Goal: Task Accomplishment & Management: Use online tool/utility

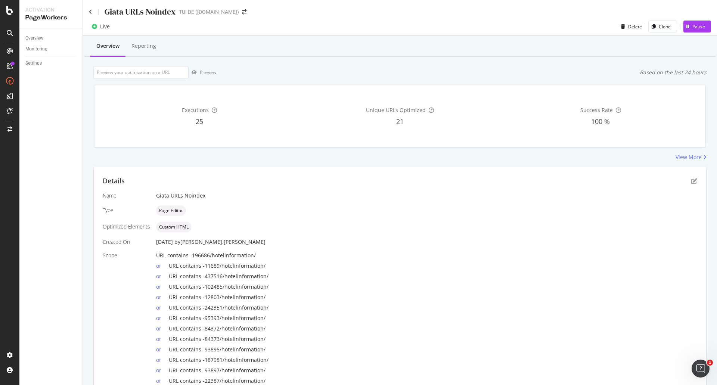
scroll to position [112, 0]
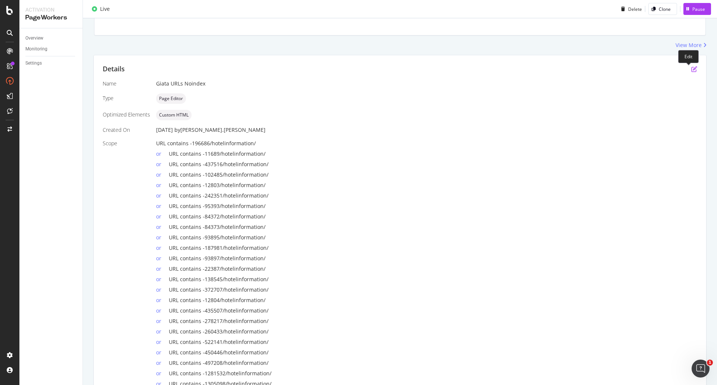
click at [692, 68] on icon "pen-to-square" at bounding box center [695, 69] width 6 height 6
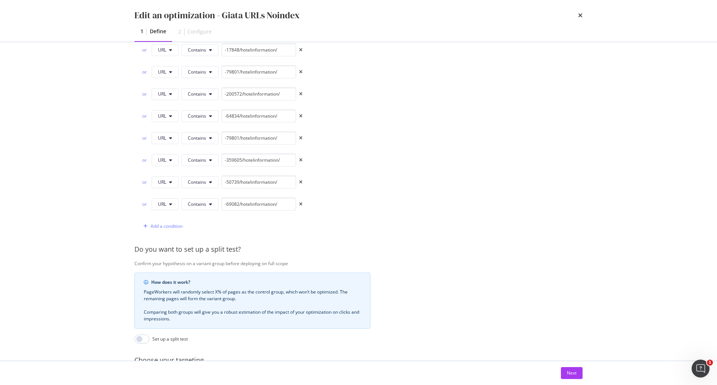
scroll to position [1345, 0]
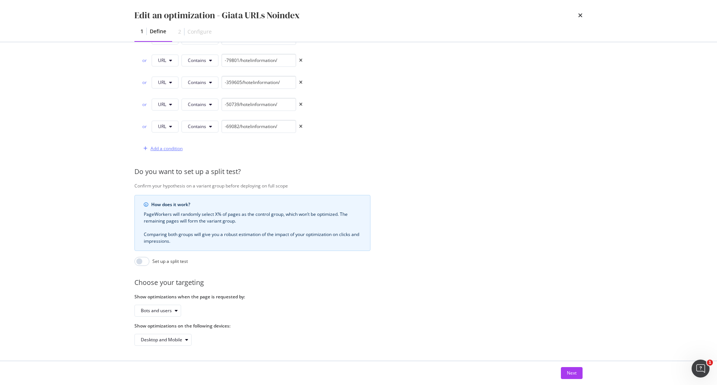
click at [175, 145] on div "Add a condition" at bounding box center [167, 148] width 32 height 6
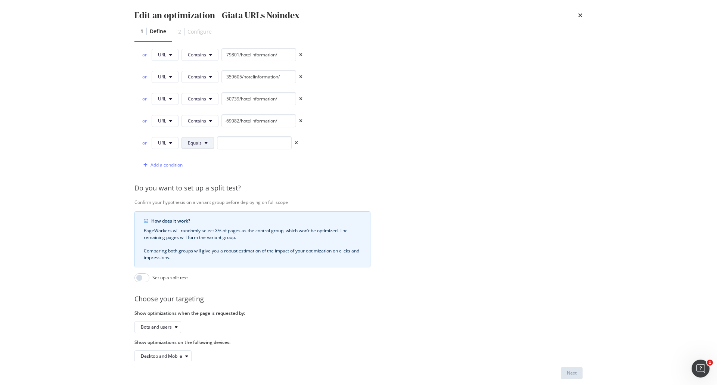
click at [211, 144] on button "Equals" at bounding box center [198, 143] width 33 height 12
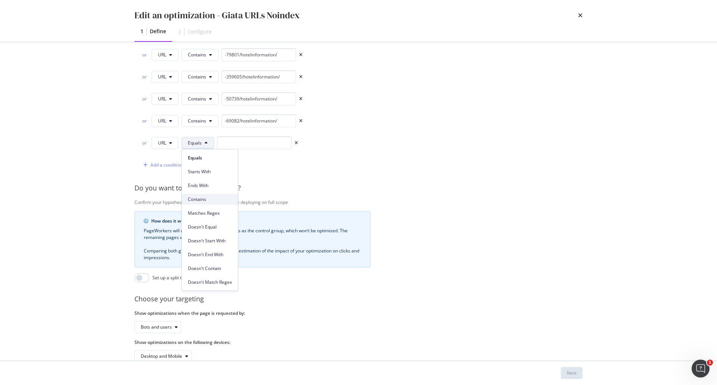
click at [209, 198] on span "Contains" at bounding box center [210, 199] width 44 height 7
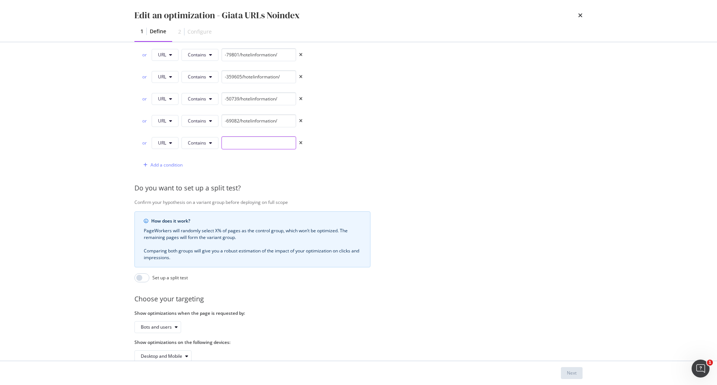
click at [249, 141] on input "modal" at bounding box center [259, 142] width 75 height 13
paste input "25112/hotelinformation/"
type input "-25112/hotelinformation/"
click at [169, 165] on div "Add a condition" at bounding box center [167, 165] width 32 height 6
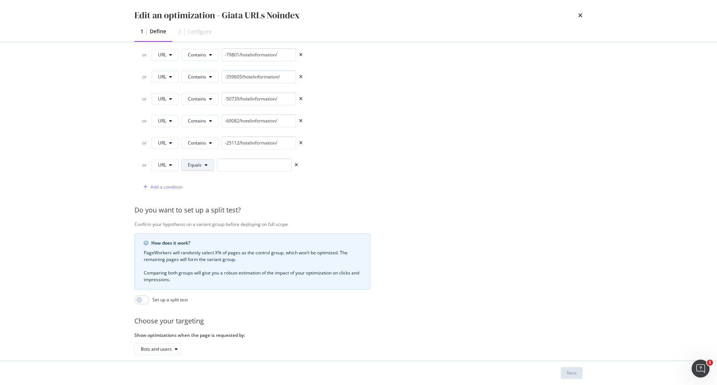
click at [207, 166] on icon "modal" at bounding box center [206, 165] width 3 height 4
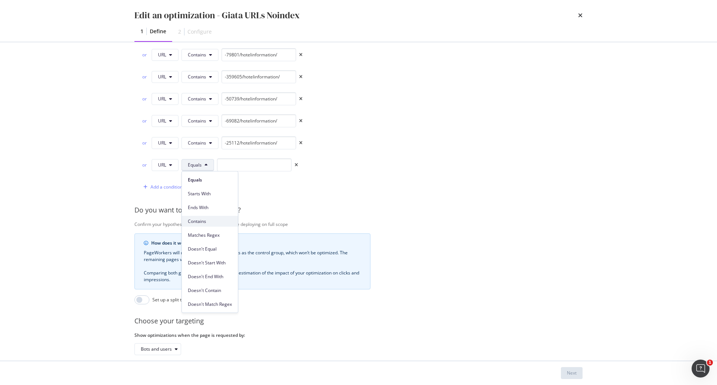
click at [214, 220] on span "Contains" at bounding box center [210, 221] width 44 height 7
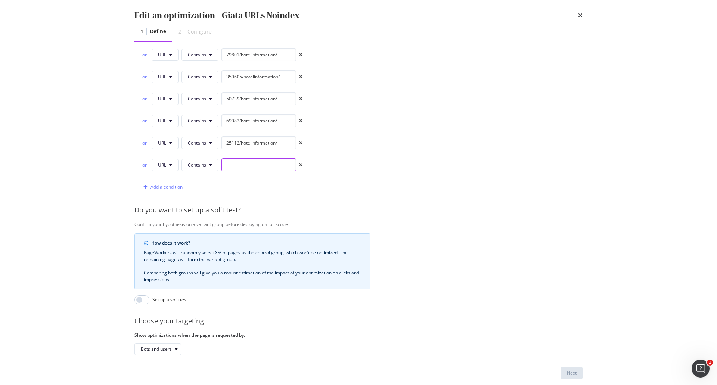
click at [252, 163] on input "modal" at bounding box center [259, 164] width 75 height 13
paste input "-125714/hotelinformation/"
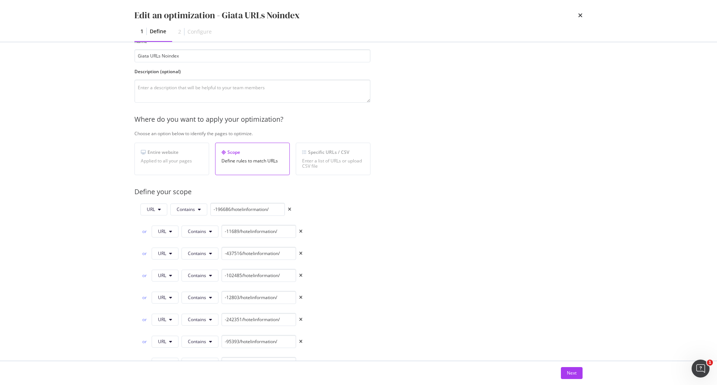
scroll to position [0, 0]
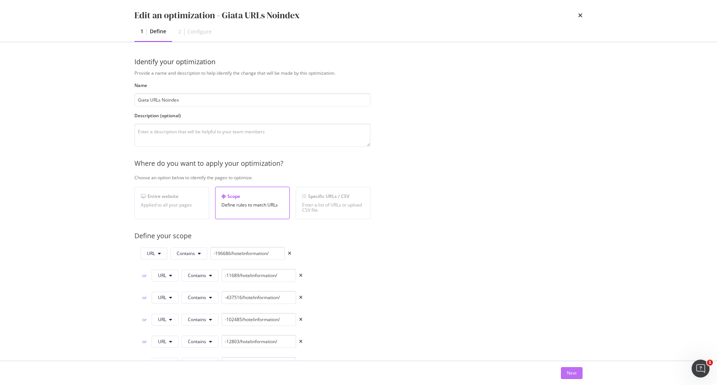
type input "-125714/hotelinformation/"
click at [578, 371] on button "Next" at bounding box center [572, 373] width 22 height 12
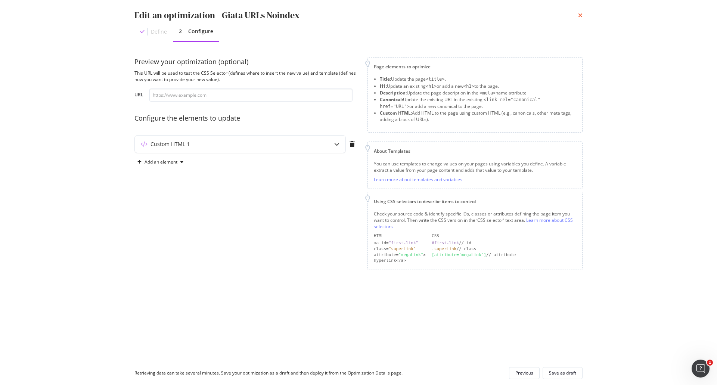
click at [578, 15] on div "Edit an optimization - Giata URLs Noindex" at bounding box center [359, 15] width 448 height 13
click at [525, 372] on div "Previous" at bounding box center [525, 373] width 18 height 6
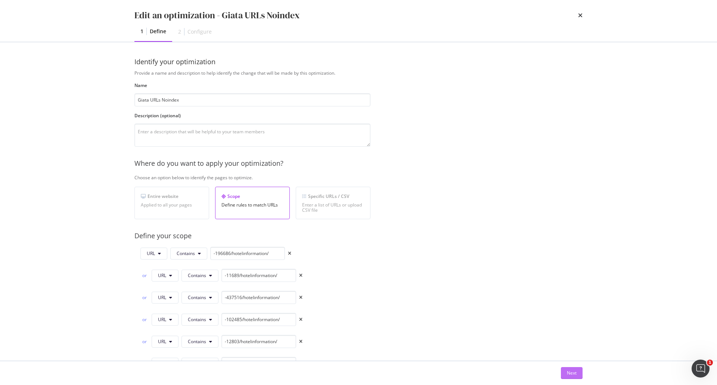
click at [575, 376] on div "Next" at bounding box center [572, 373] width 10 height 6
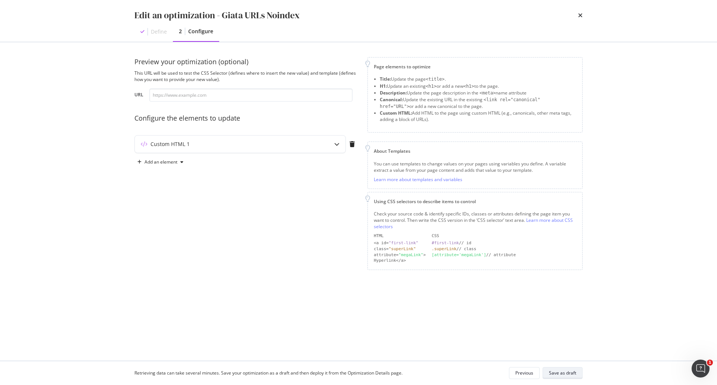
click at [576, 374] on div "Save as draft" at bounding box center [562, 373] width 27 height 6
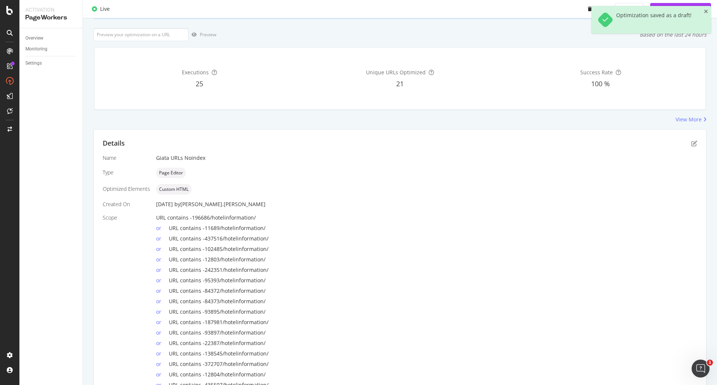
scroll to position [84, 0]
click at [706, 10] on icon "close toast" at bounding box center [706, 11] width 4 height 5
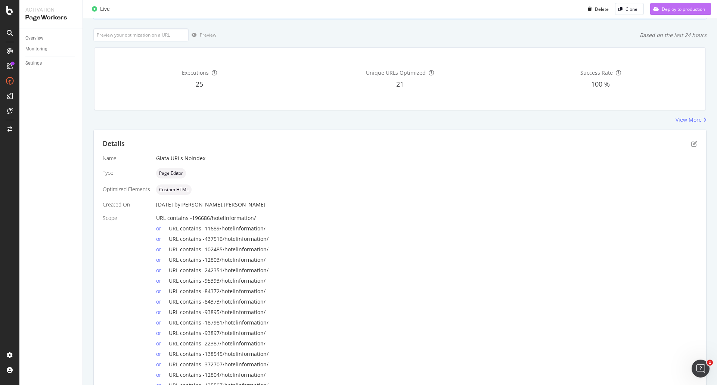
click at [688, 12] on div "Deploy to production" at bounding box center [683, 9] width 43 height 6
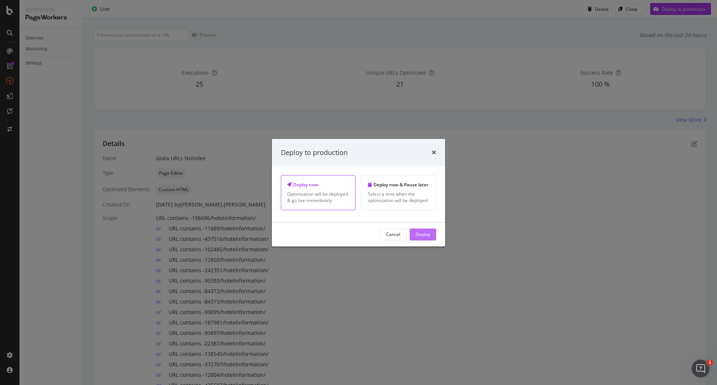
click at [426, 234] on div "Deploy" at bounding box center [423, 234] width 15 height 6
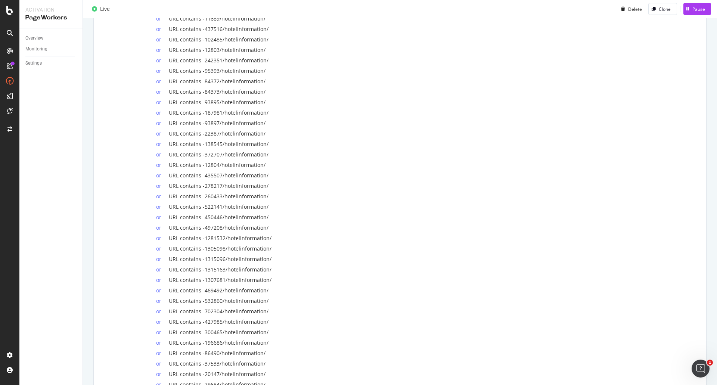
scroll to position [146, 0]
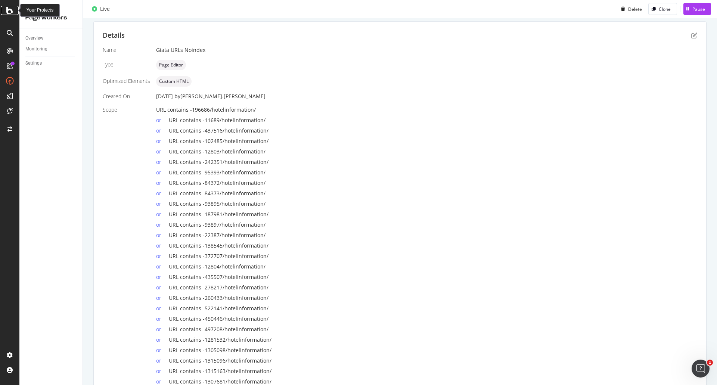
click at [3, 8] on div at bounding box center [10, 10] width 18 height 9
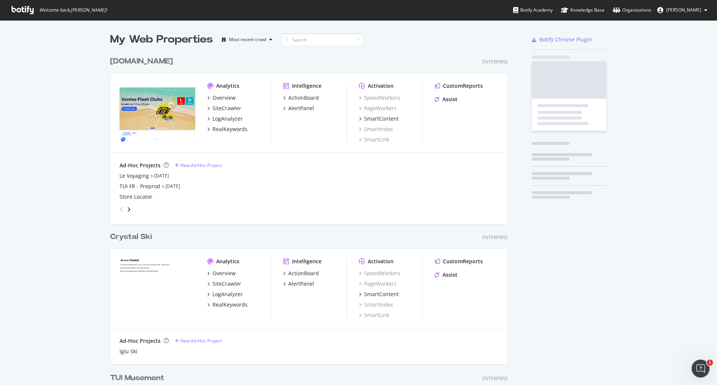
scroll to position [380, 706]
